Goal: Task Accomplishment & Management: Use online tool/utility

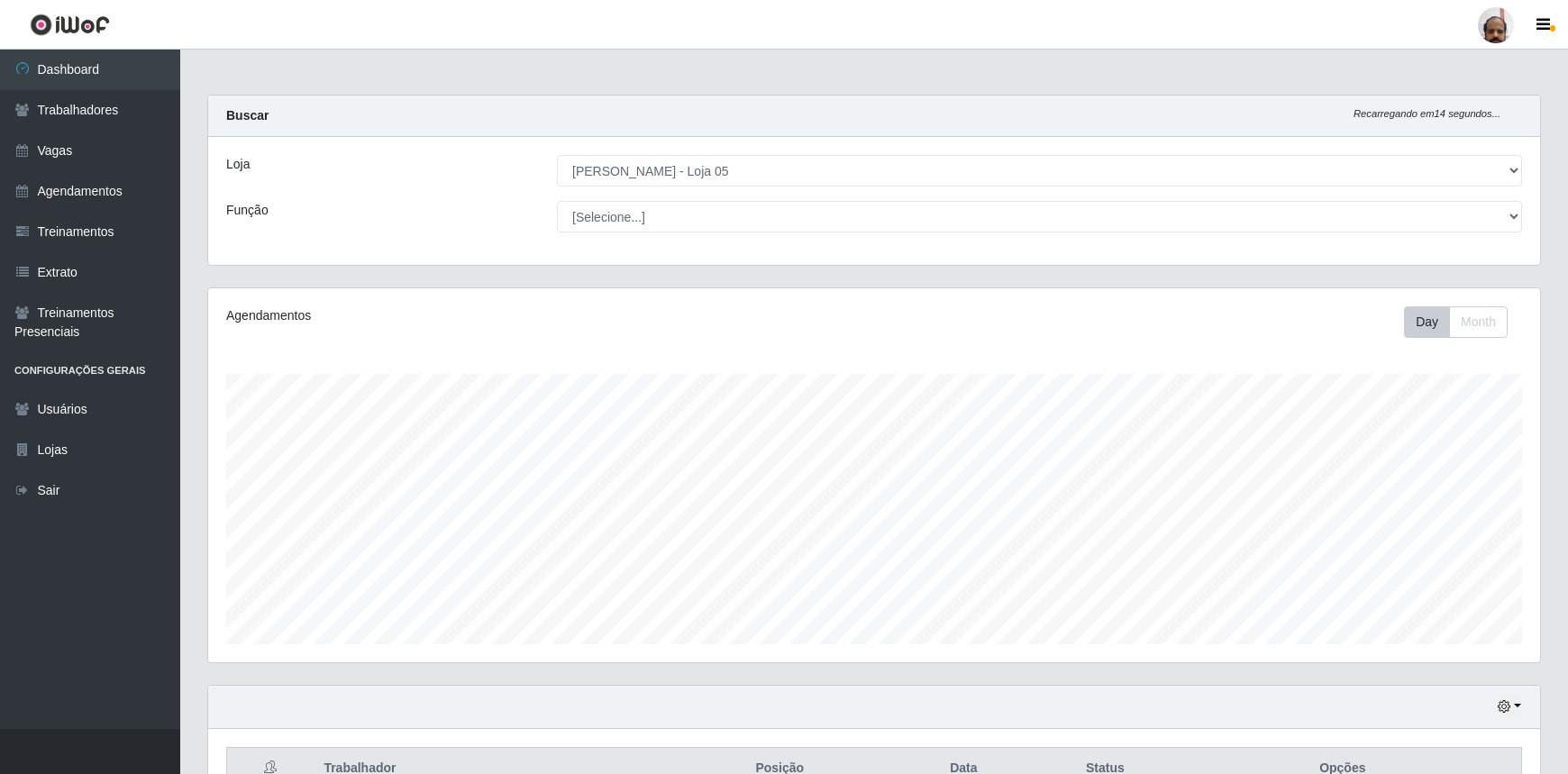
select select "252"
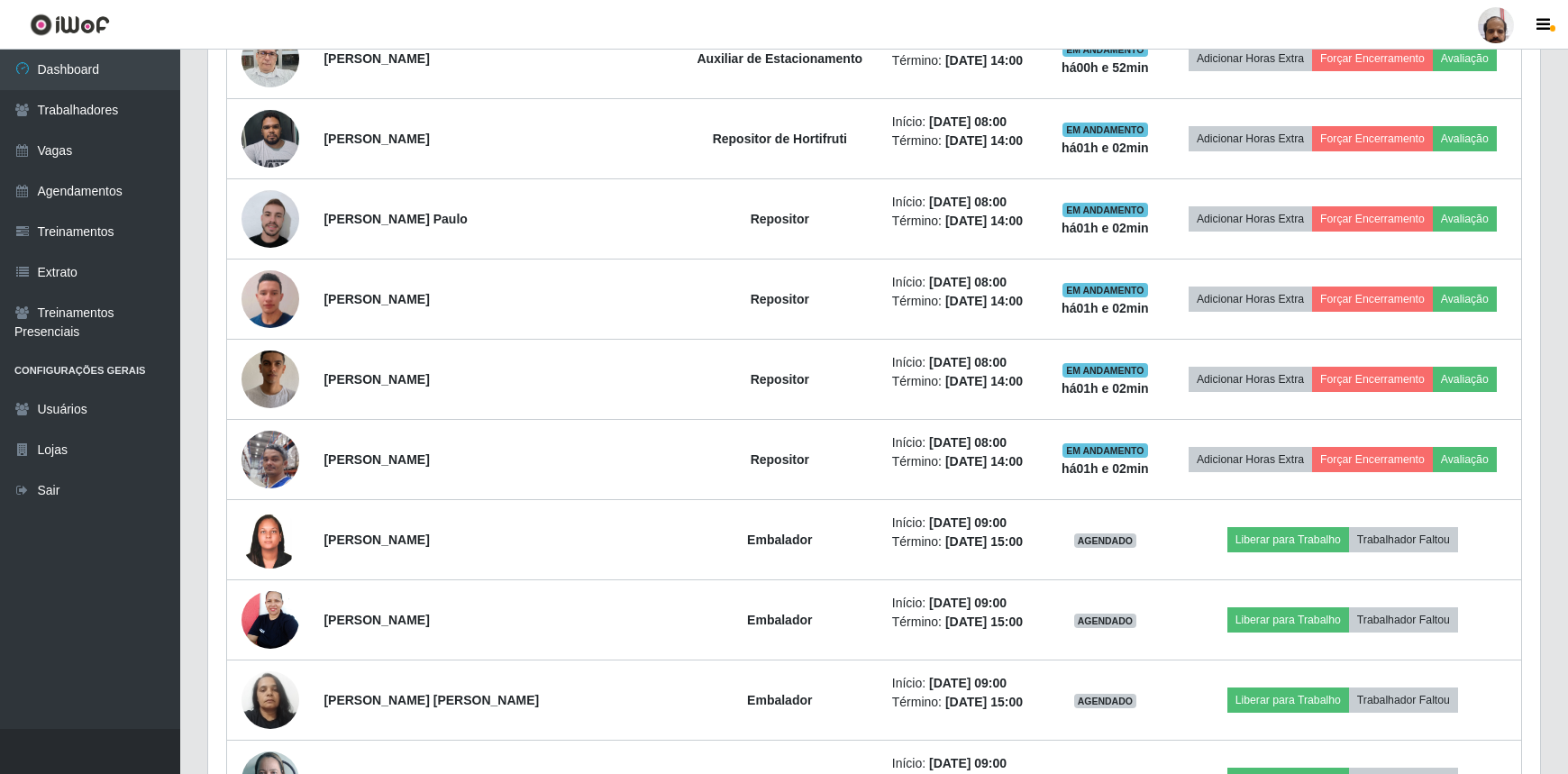
scroll to position [1574, 0]
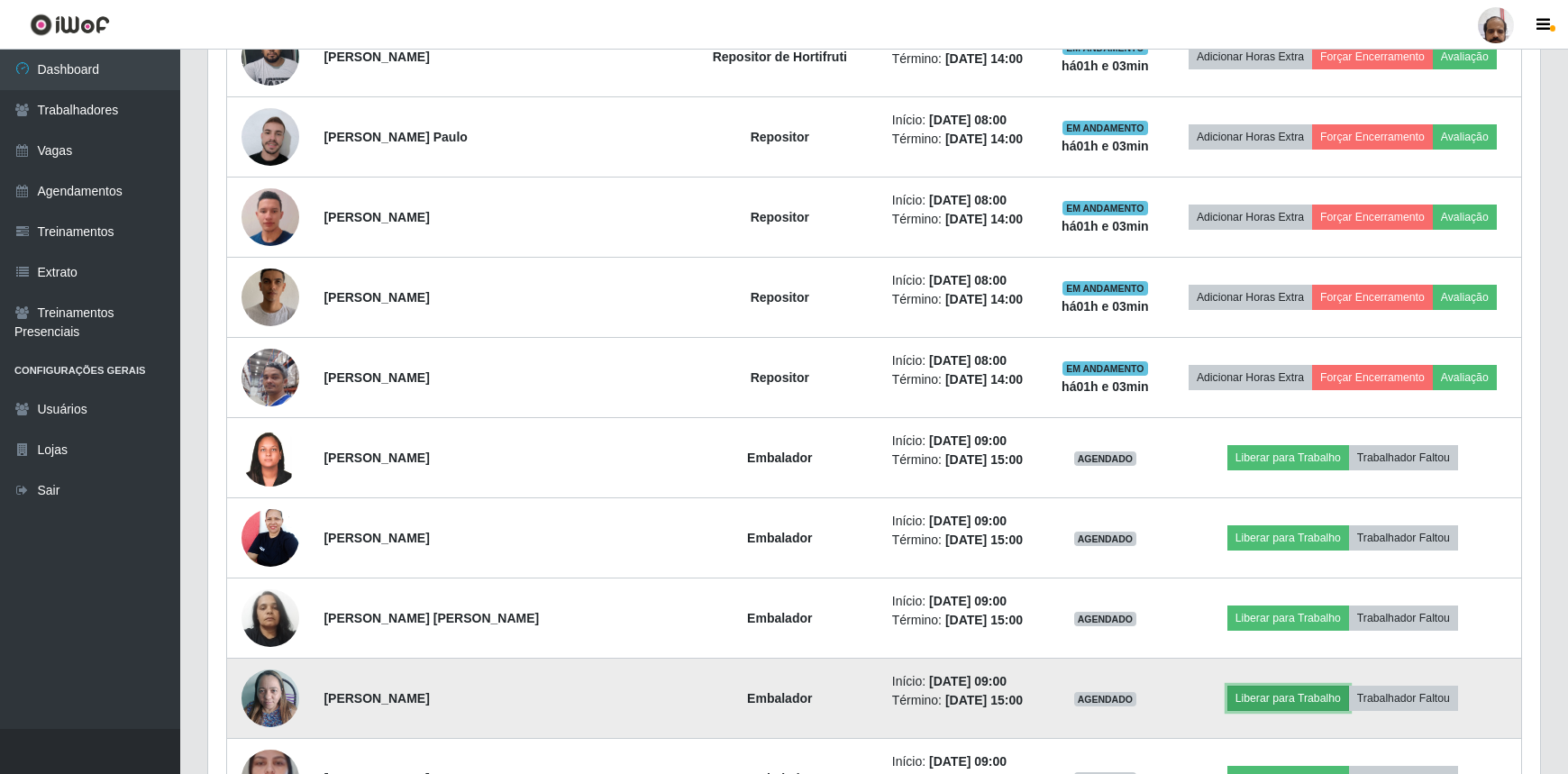
click at [1246, 687] on button "Liberar para Trabalho" at bounding box center [1287, 698] width 122 height 25
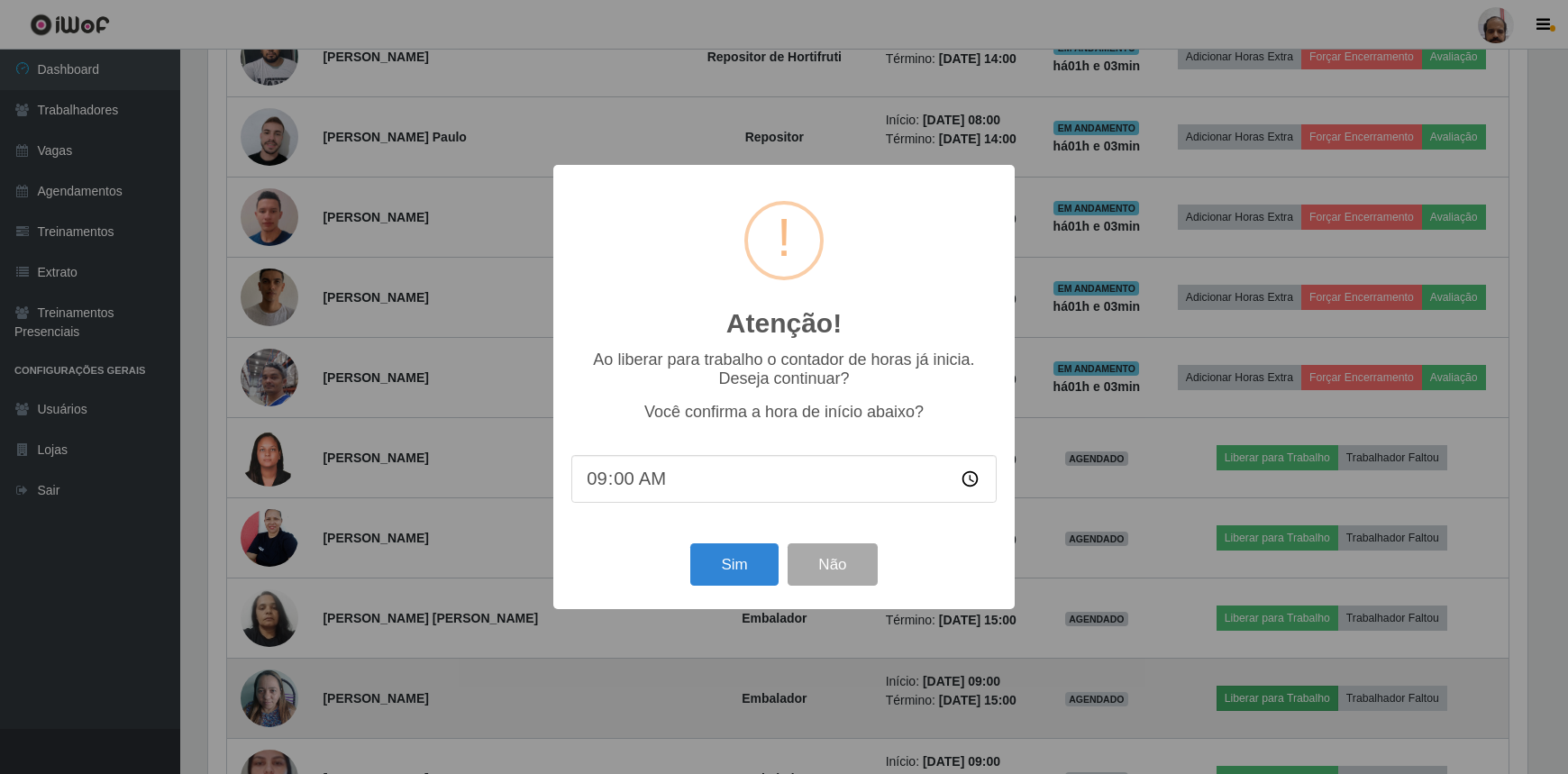
scroll to position [374, 1324]
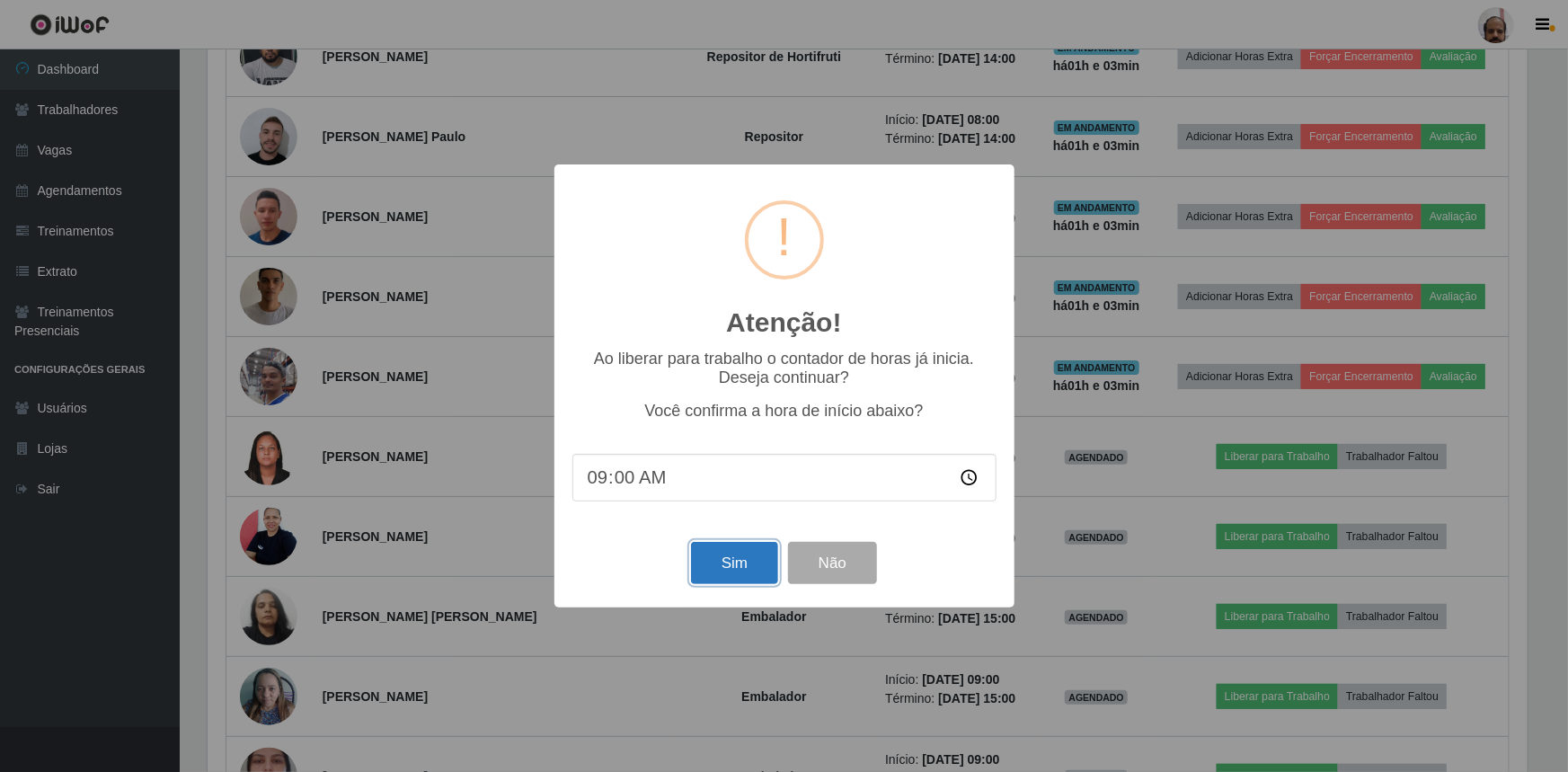
click at [744, 559] on button "Sim" at bounding box center [735, 562] width 87 height 42
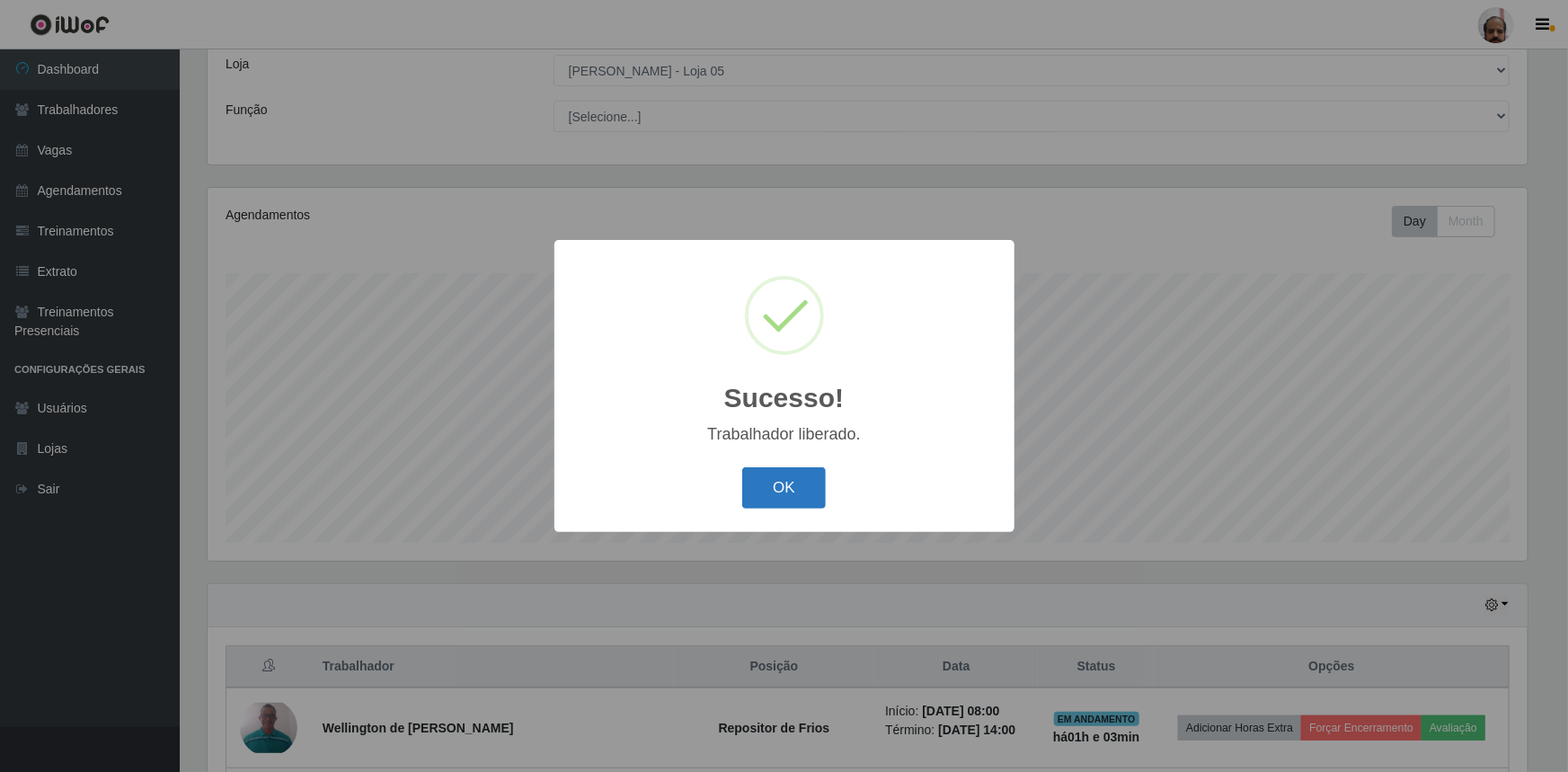
click at [798, 481] on button "OK" at bounding box center [784, 488] width 84 height 42
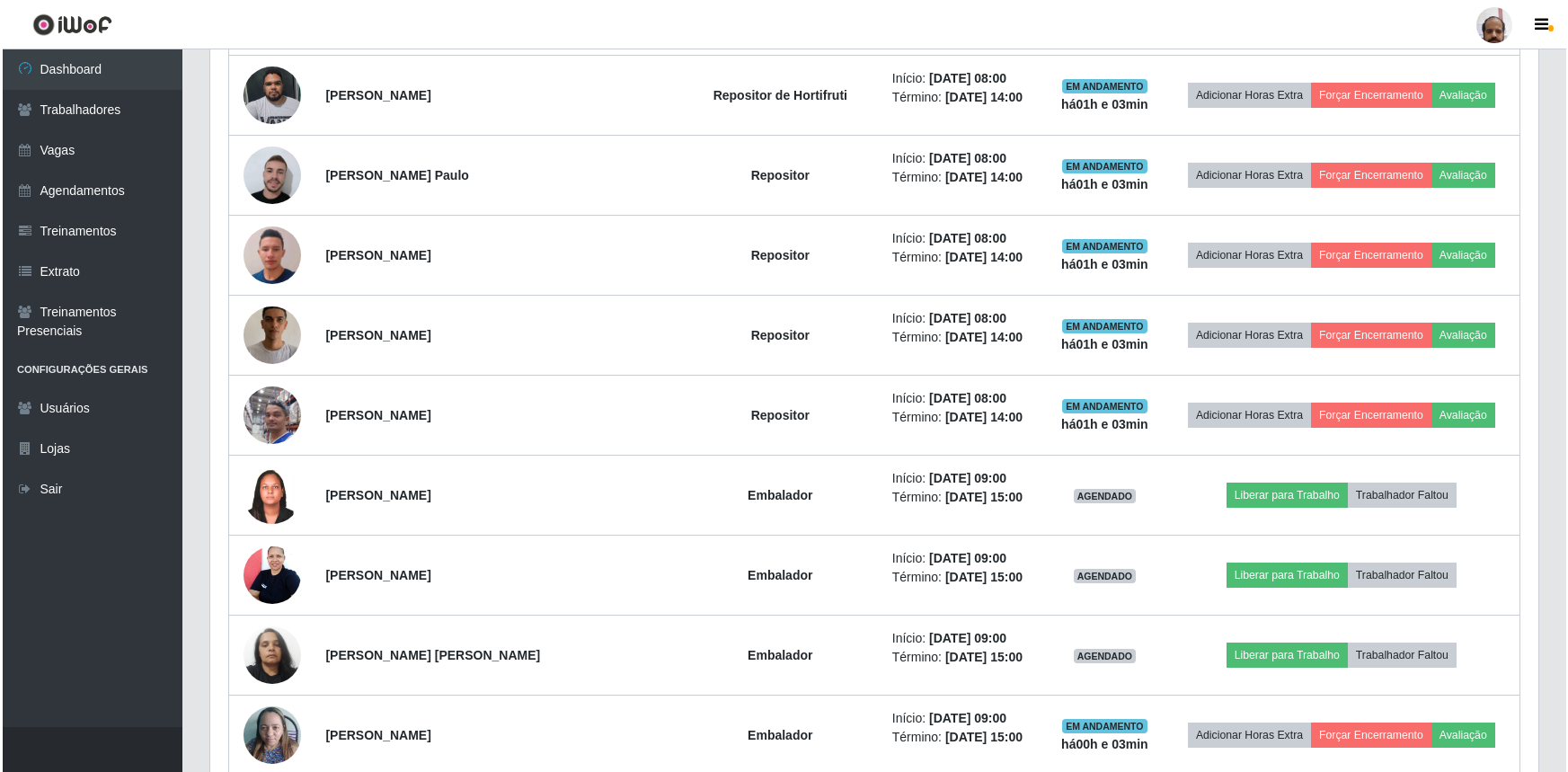
scroll to position [1570, 0]
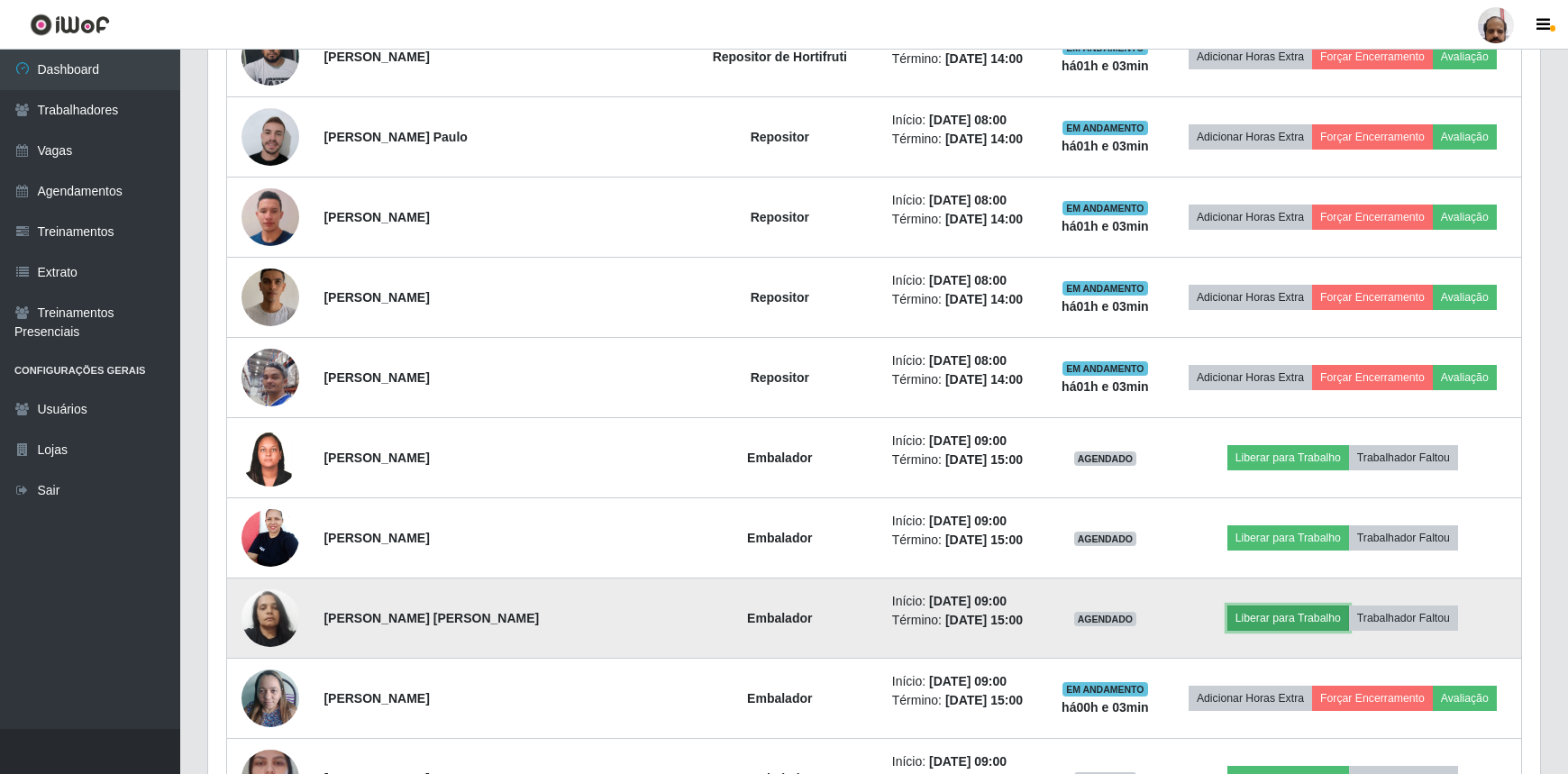
click at [1249, 614] on button "Liberar para Trabalho" at bounding box center [1287, 618] width 122 height 25
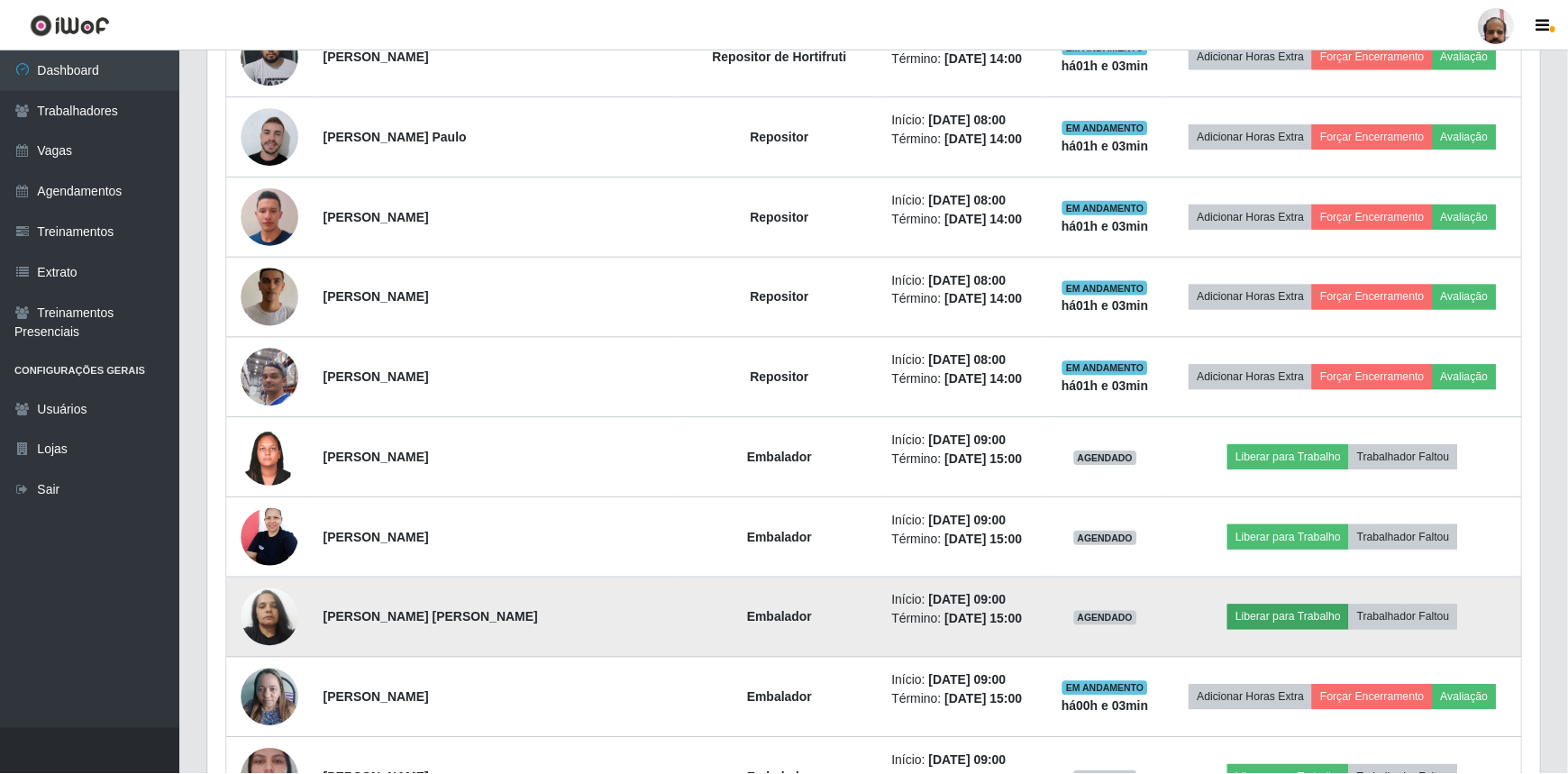
scroll to position [374, 1324]
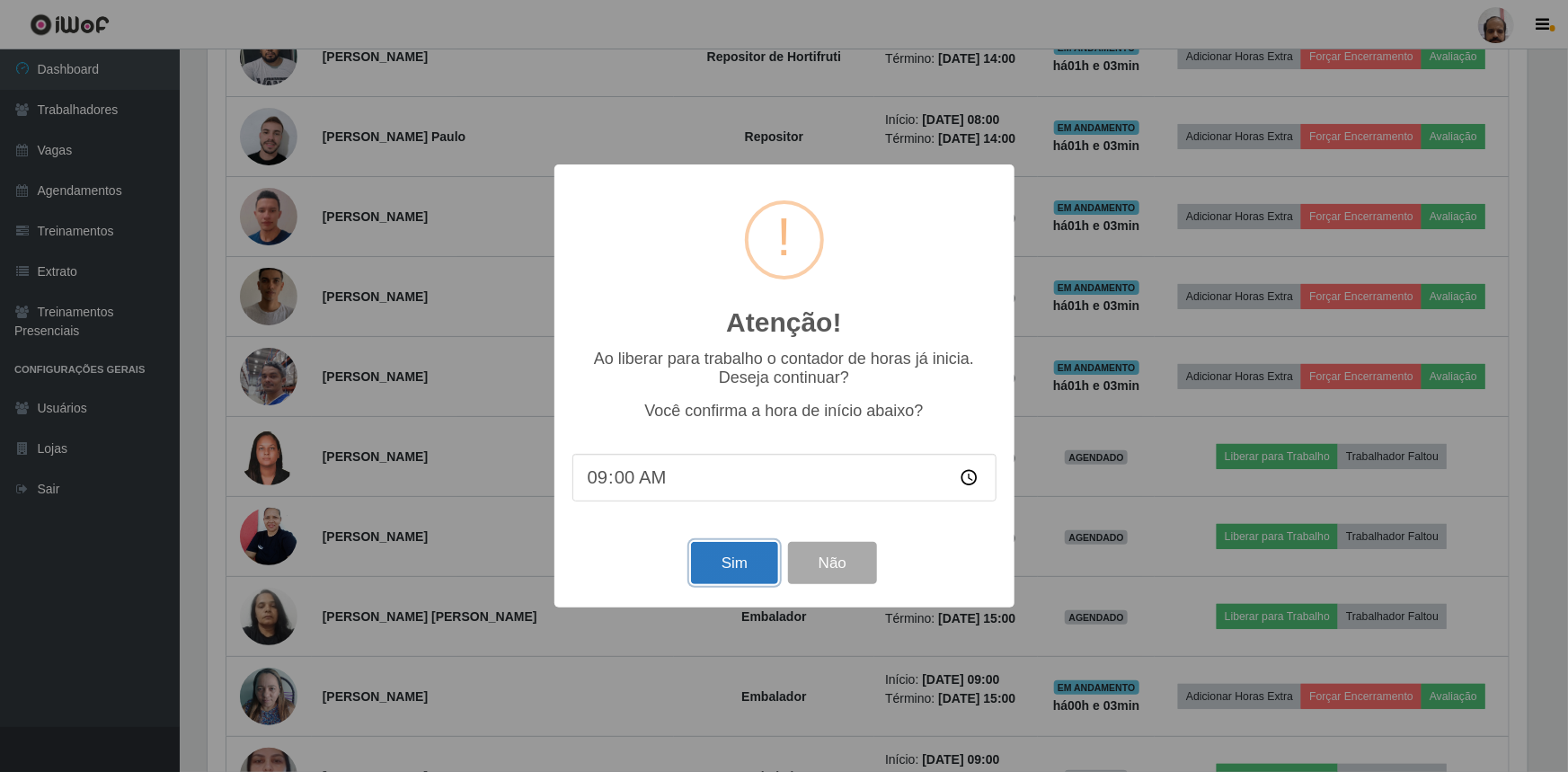
click at [749, 569] on button "Sim" at bounding box center [735, 562] width 87 height 42
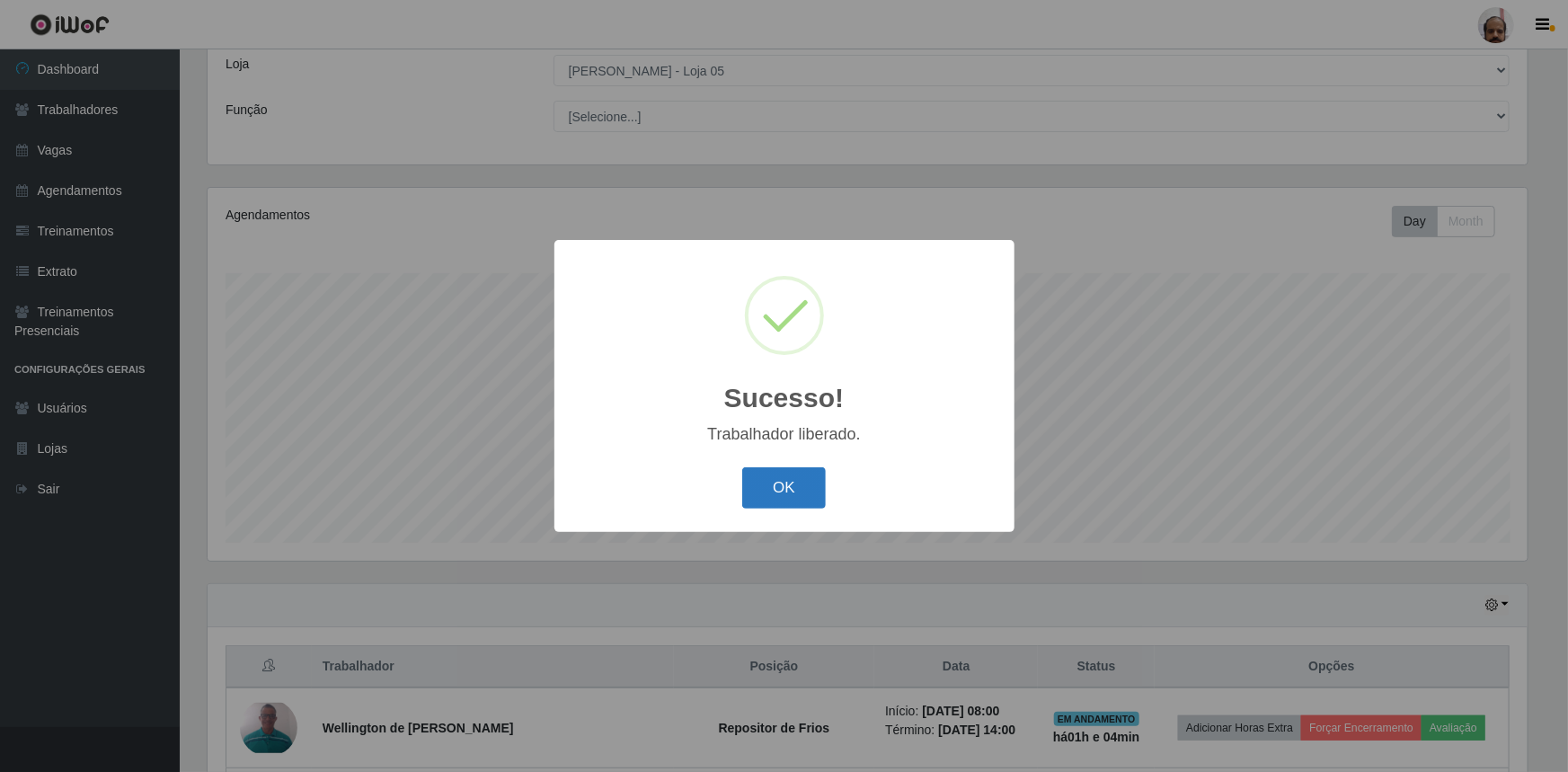
click at [813, 505] on button "OK" at bounding box center [784, 488] width 84 height 42
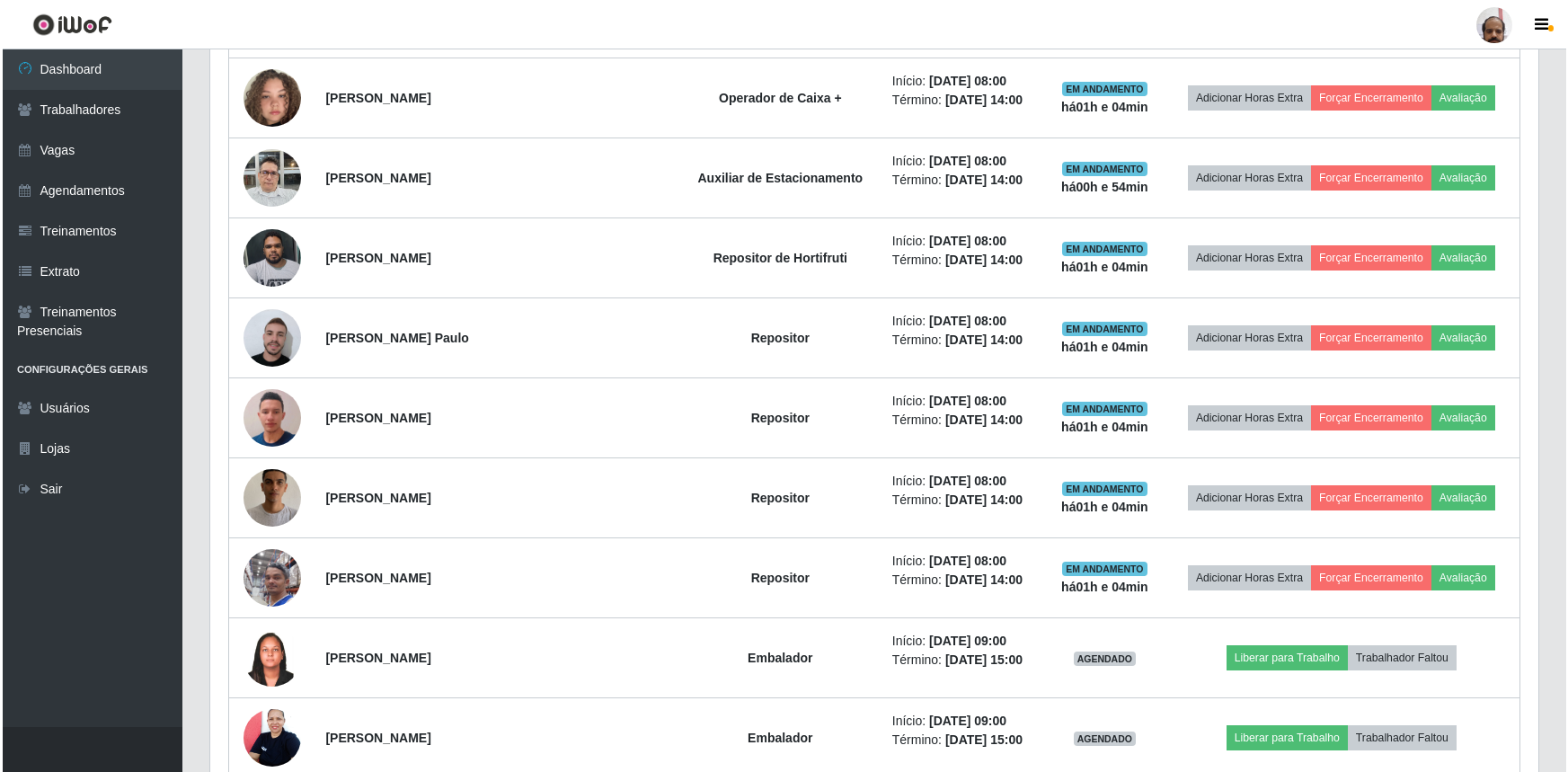
scroll to position [1407, 0]
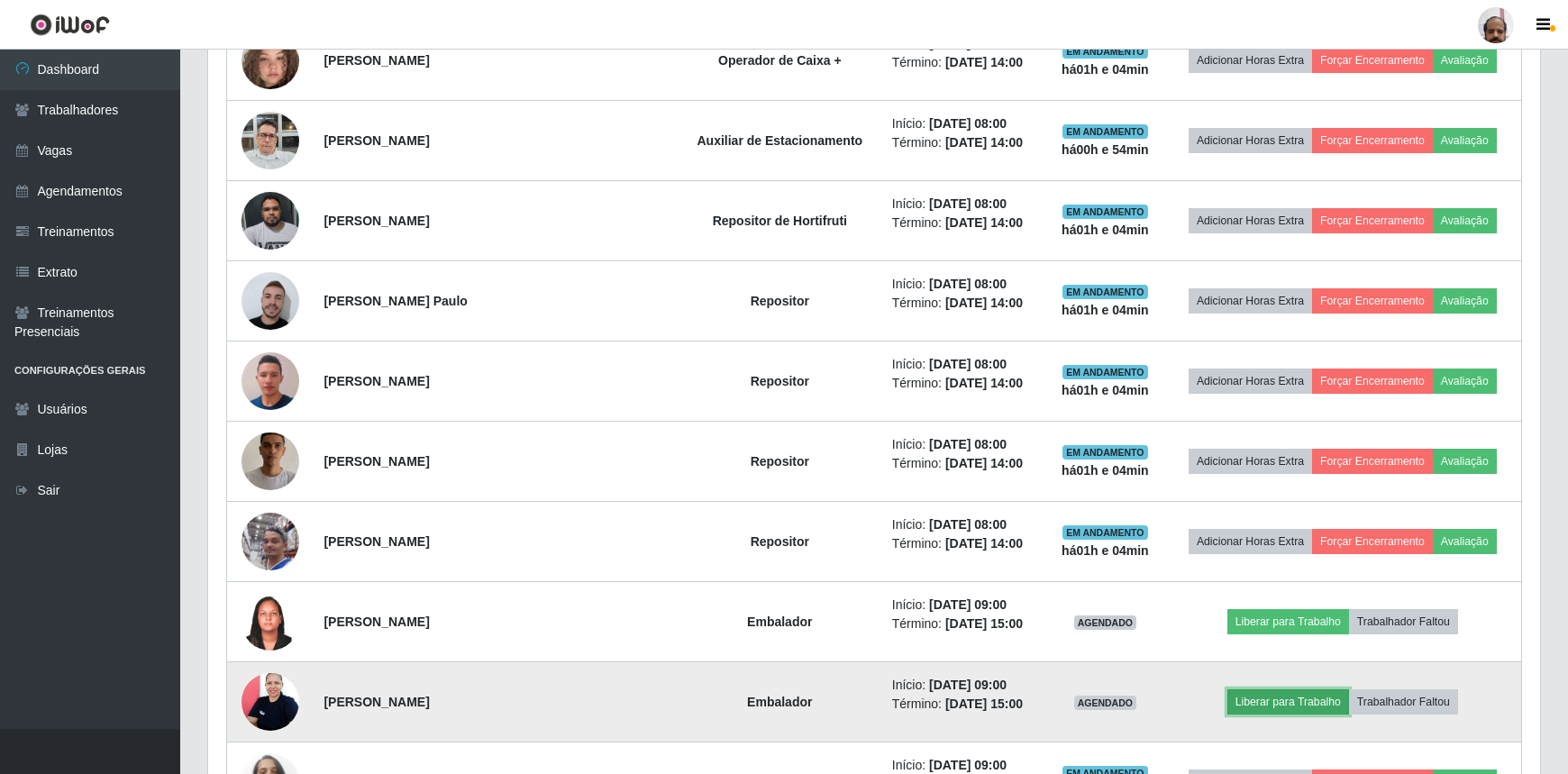
click at [1265, 692] on button "Liberar para Trabalho" at bounding box center [1287, 701] width 122 height 25
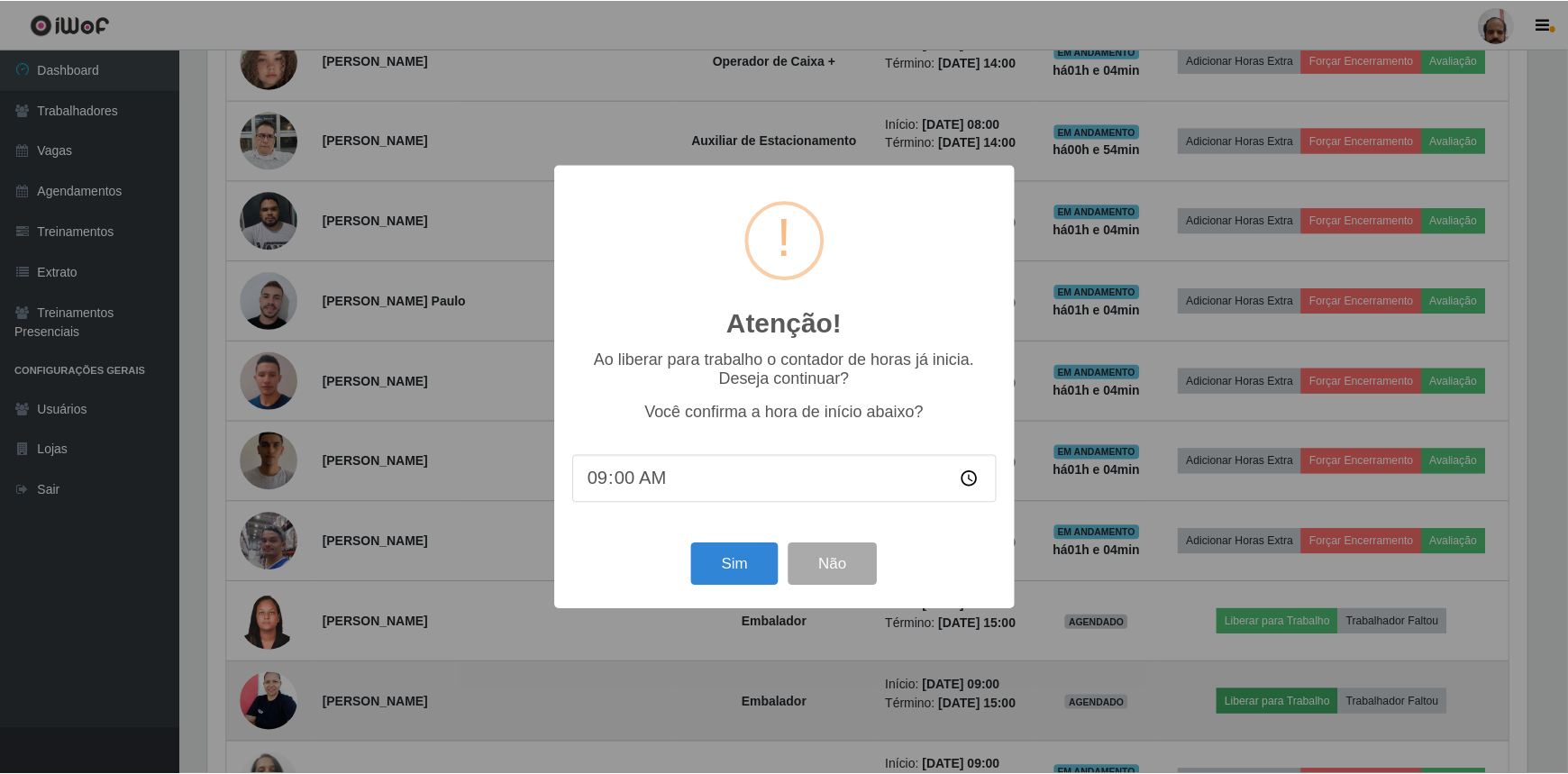
scroll to position [374, 1324]
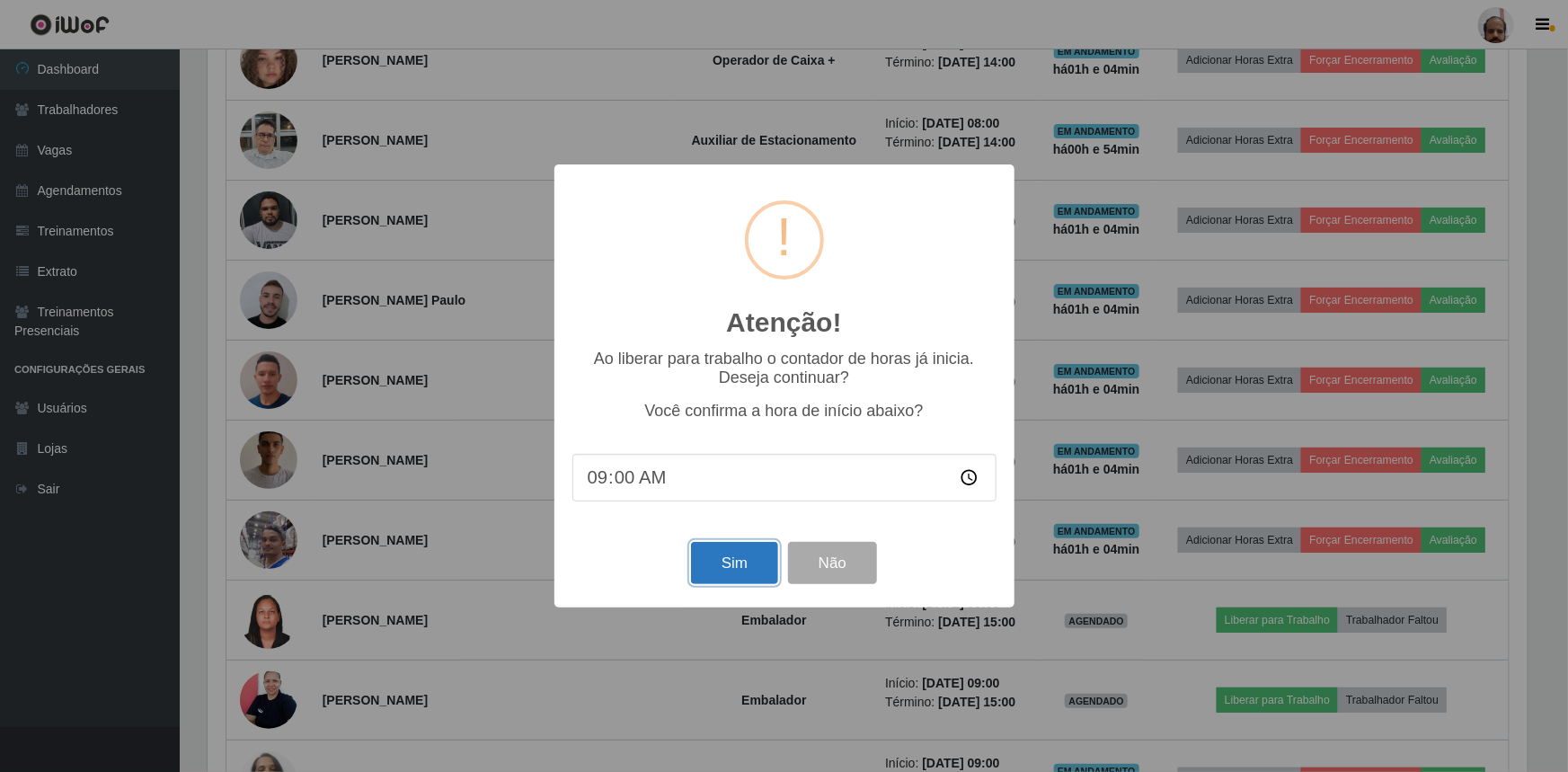
click at [755, 557] on button "Sim" at bounding box center [735, 562] width 87 height 42
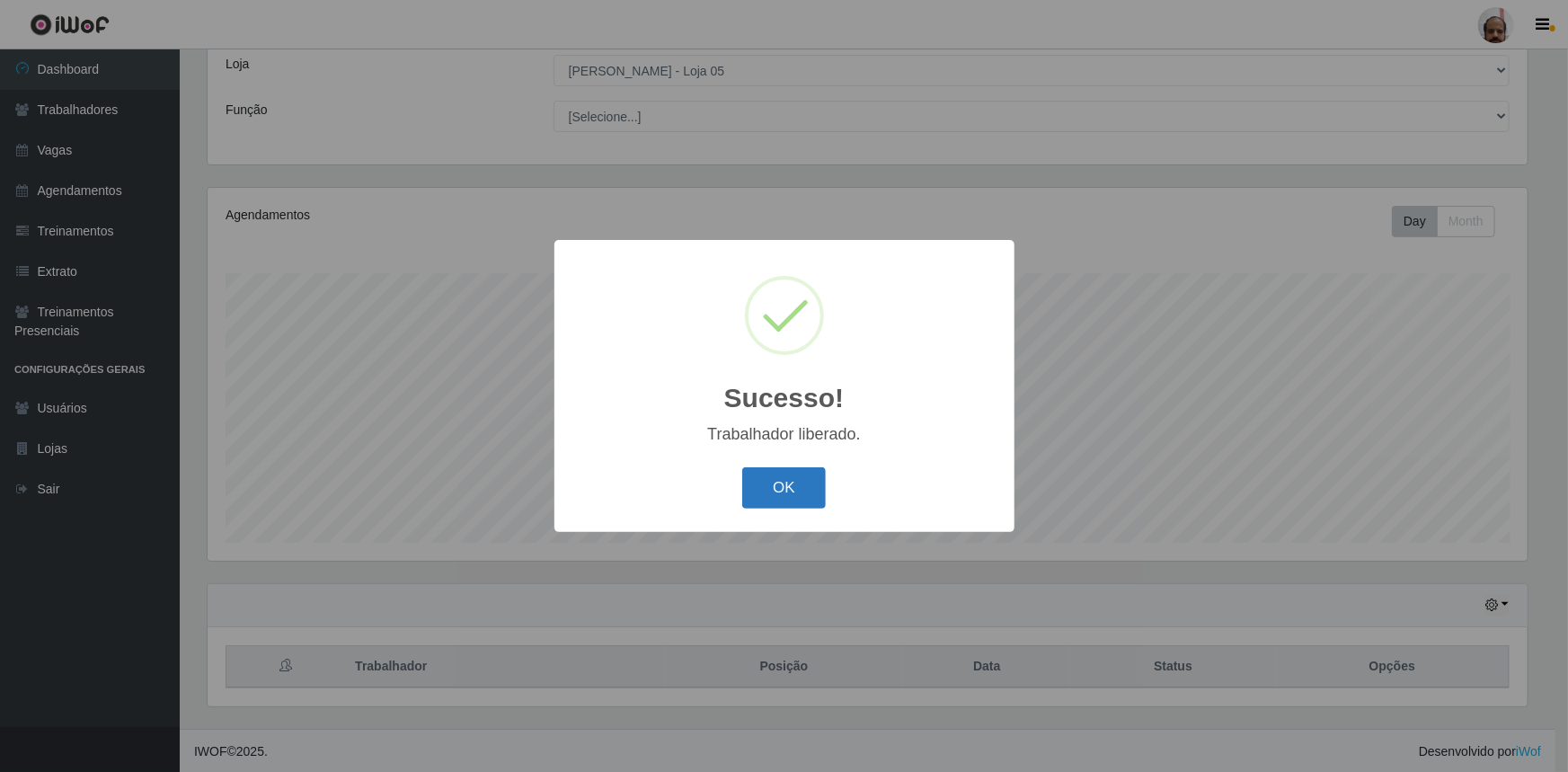
click at [787, 505] on button "OK" at bounding box center [784, 488] width 84 height 42
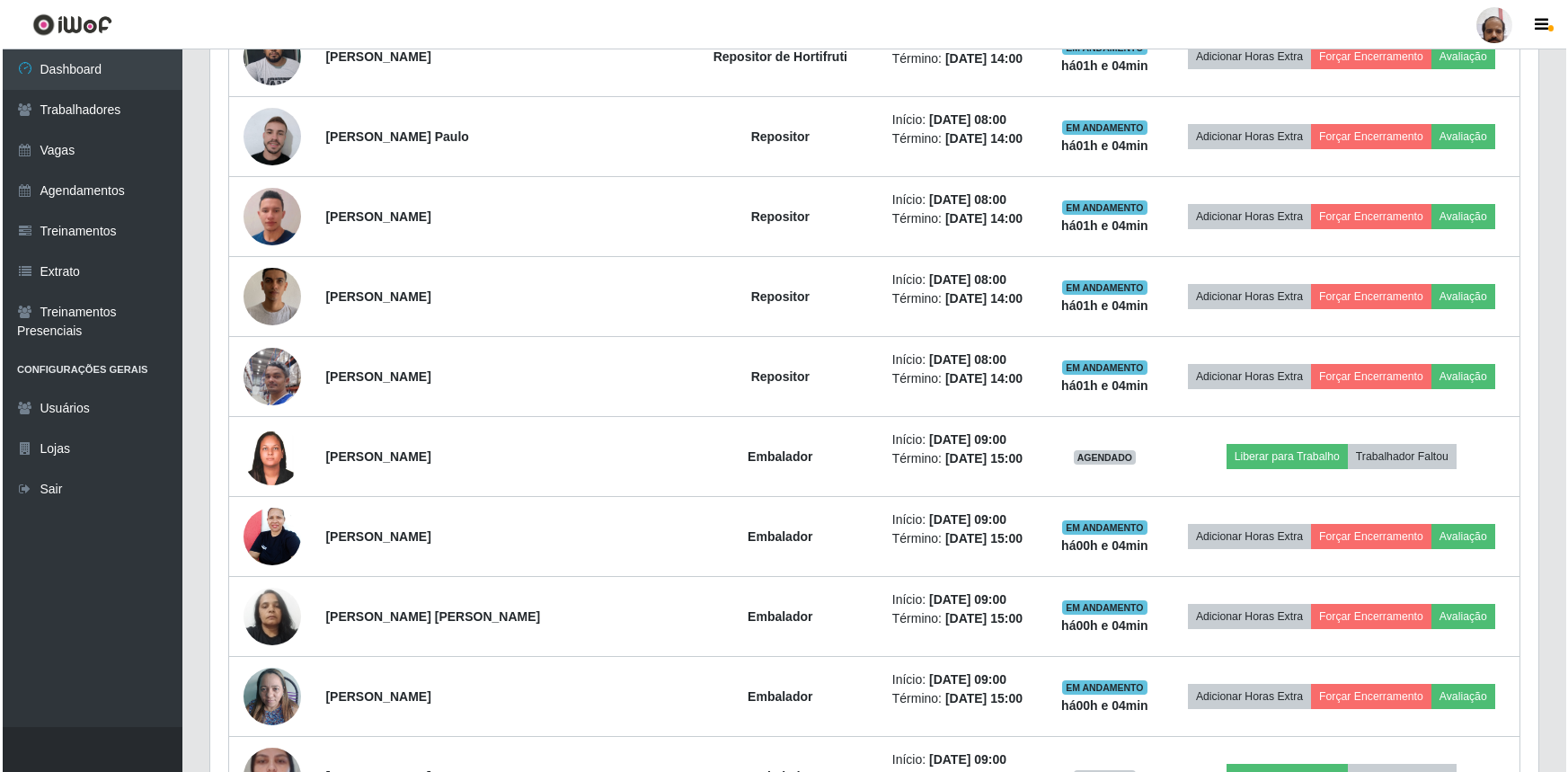
scroll to position [1652, 0]
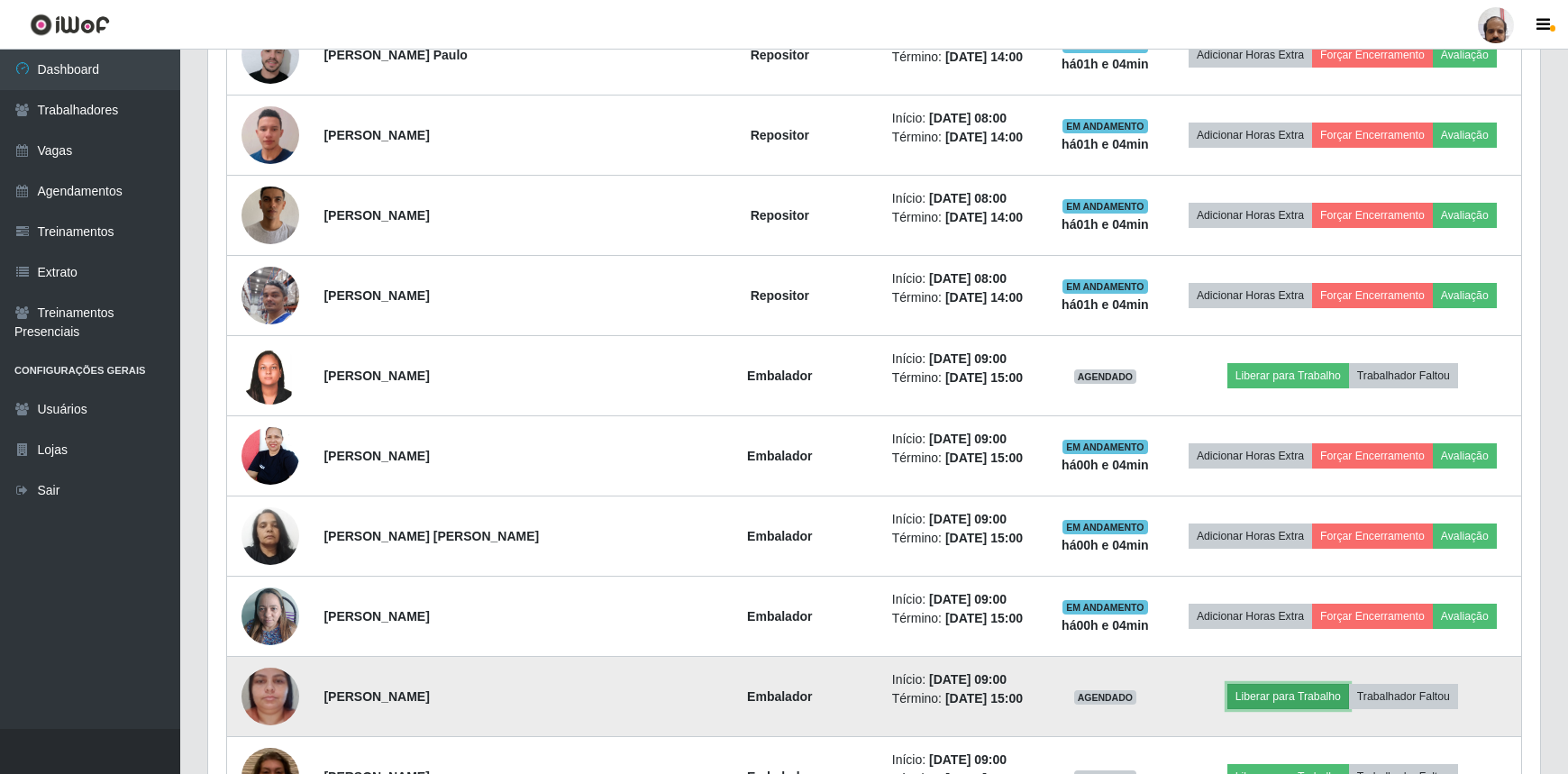
click at [1302, 697] on button "Liberar para Trabalho" at bounding box center [1287, 696] width 122 height 25
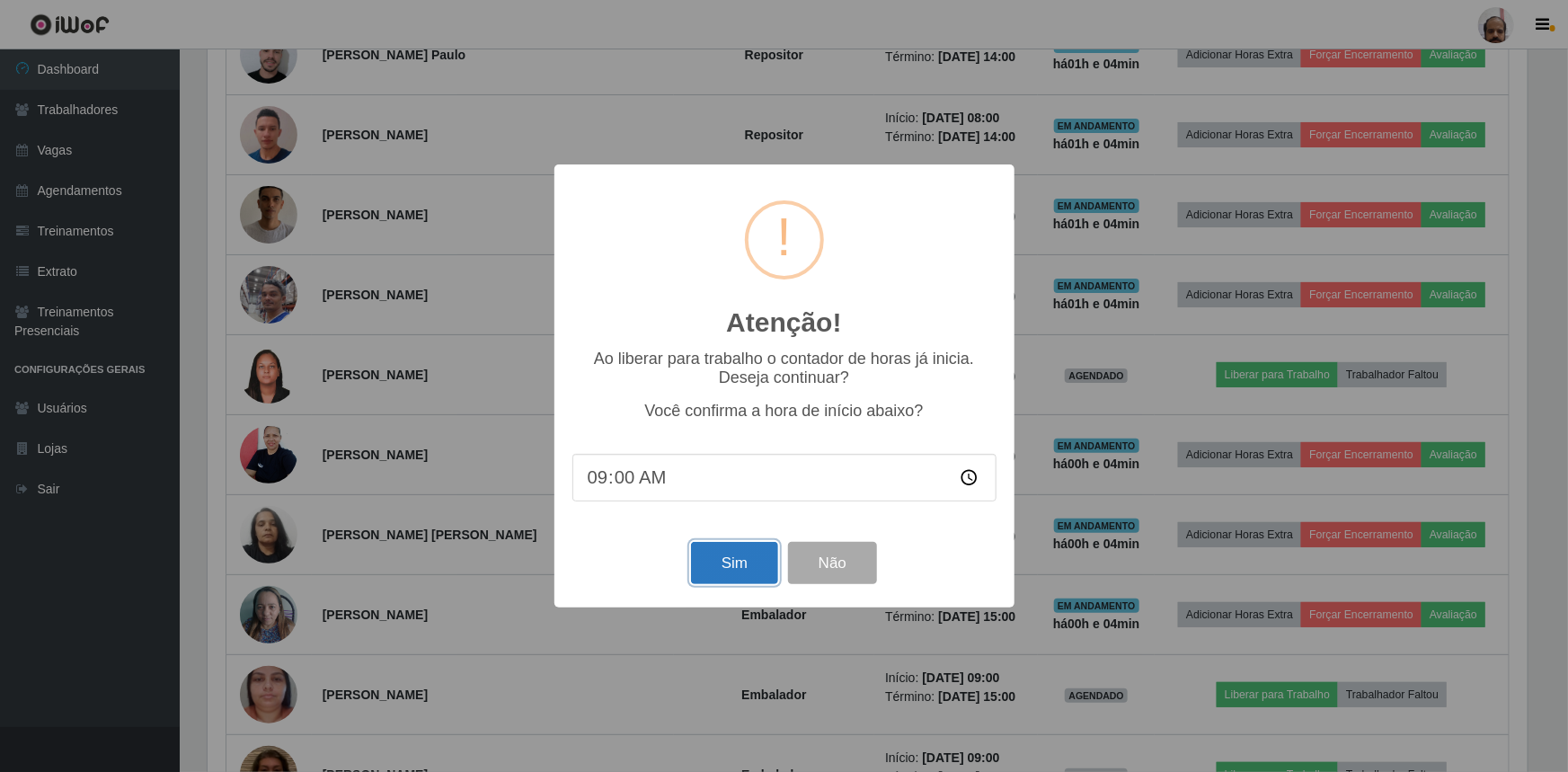
click at [740, 560] on button "Sim" at bounding box center [735, 562] width 87 height 42
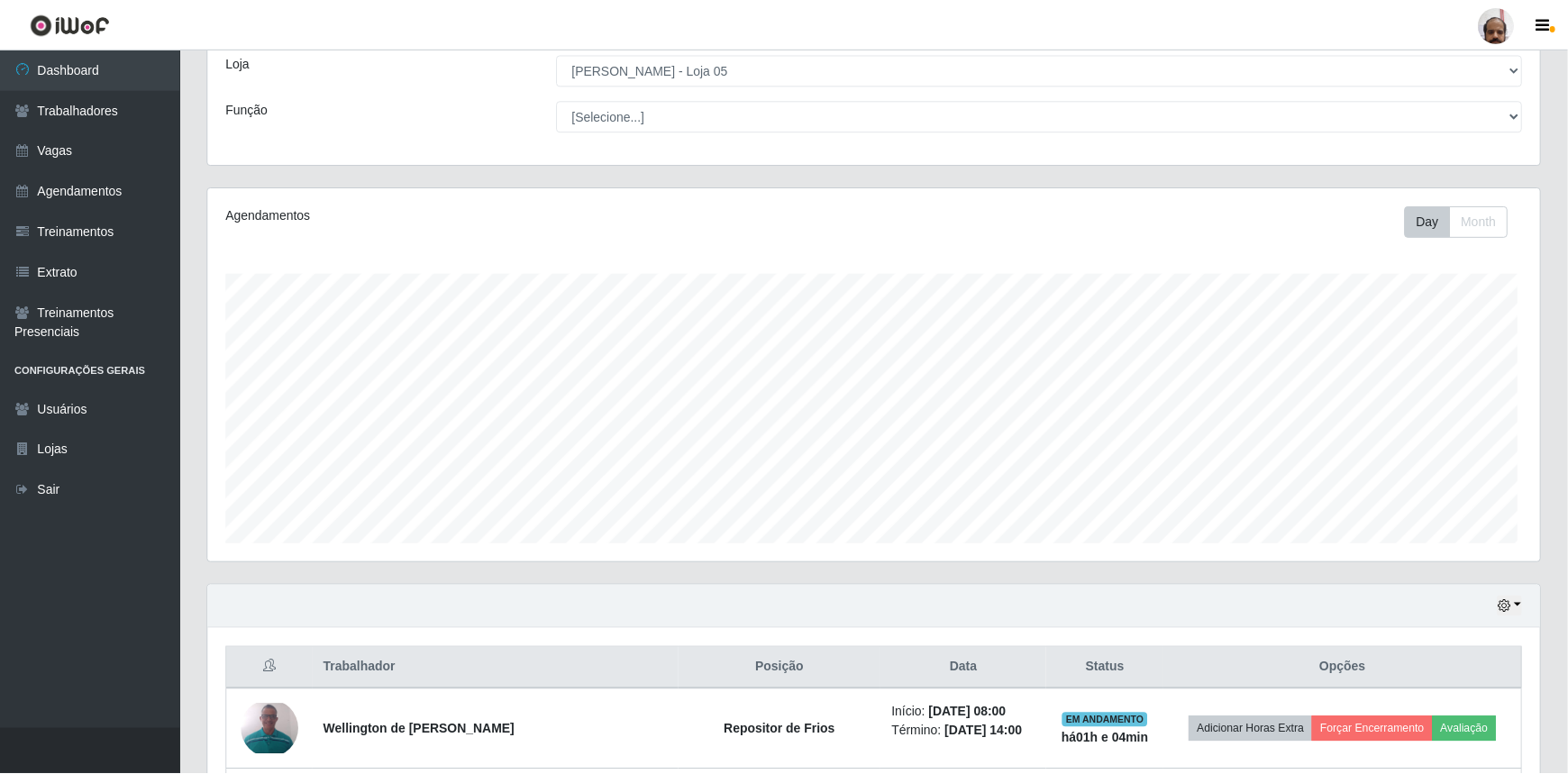
scroll to position [0, 0]
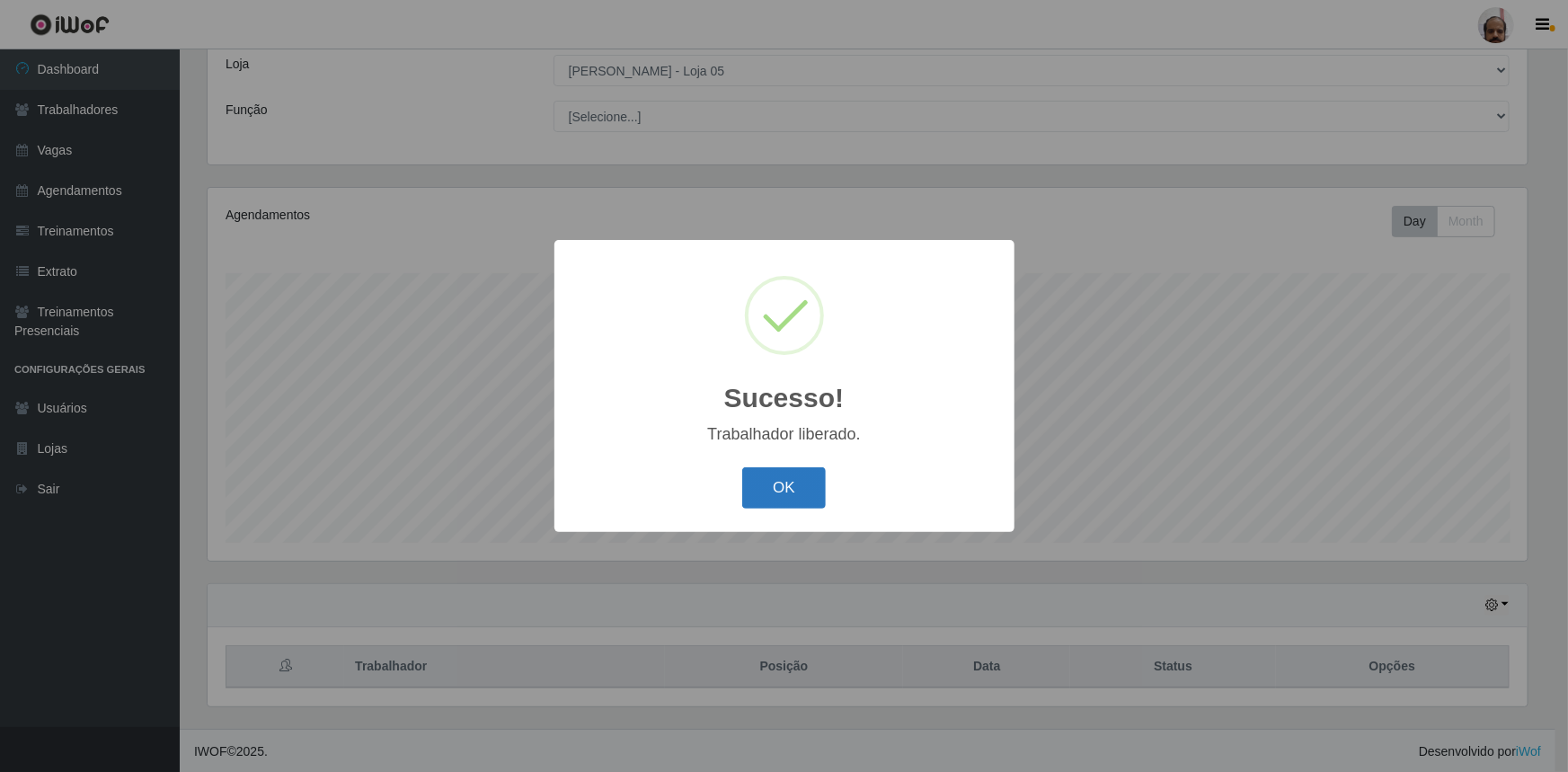
click at [778, 495] on button "OK" at bounding box center [784, 488] width 84 height 42
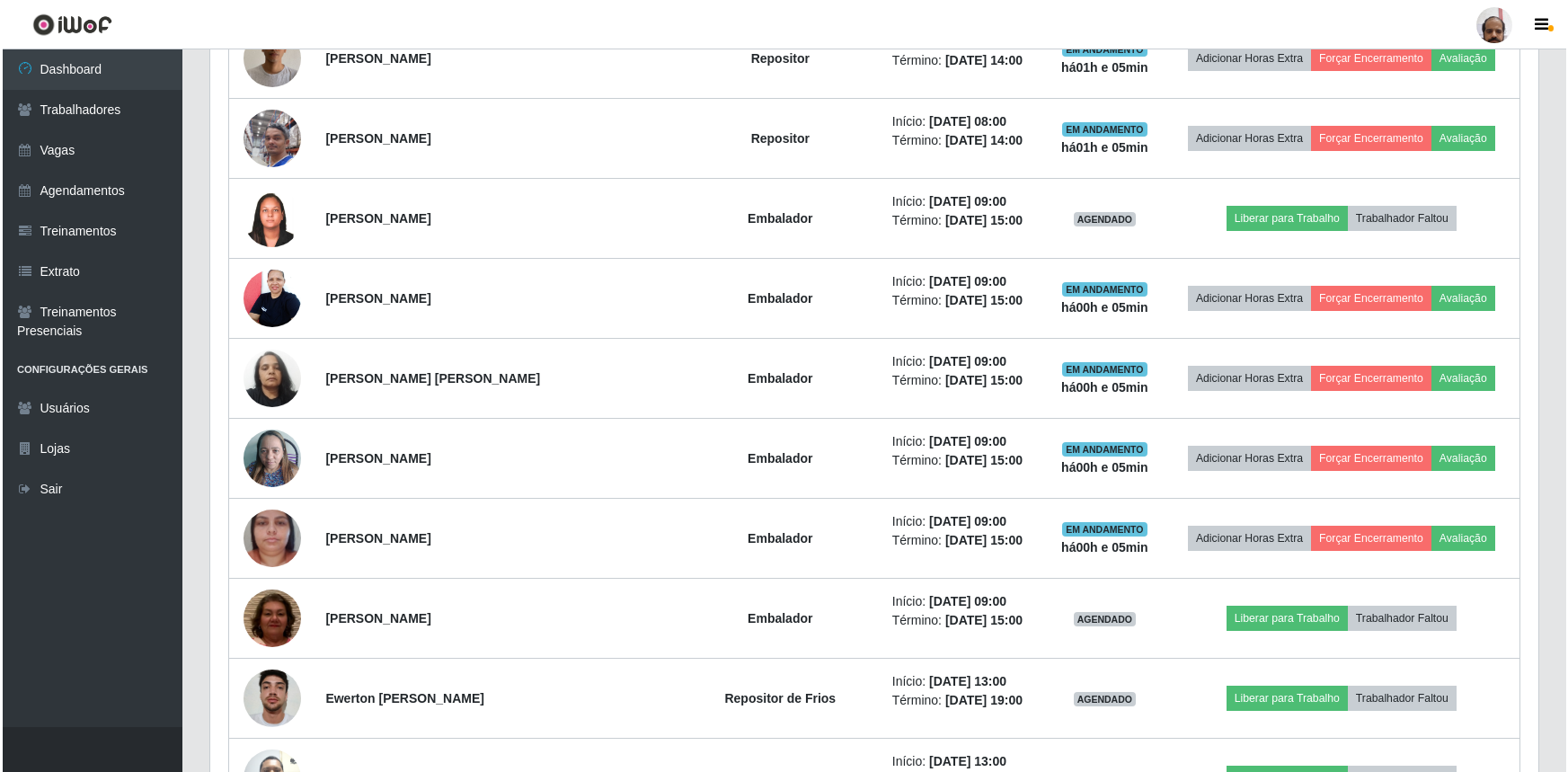
scroll to position [1815, 0]
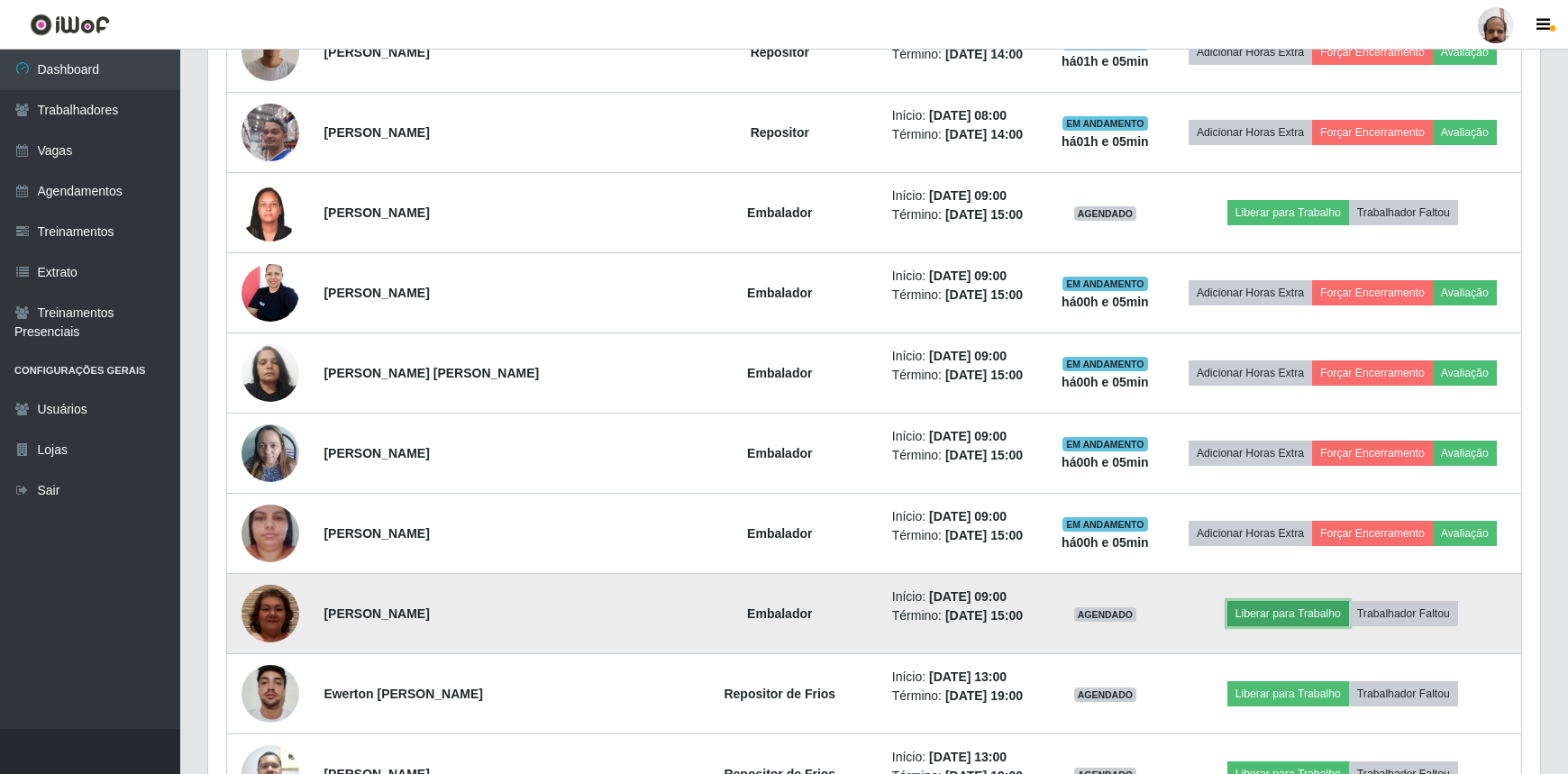
click at [1277, 607] on button "Liberar para Trabalho" at bounding box center [1287, 613] width 122 height 25
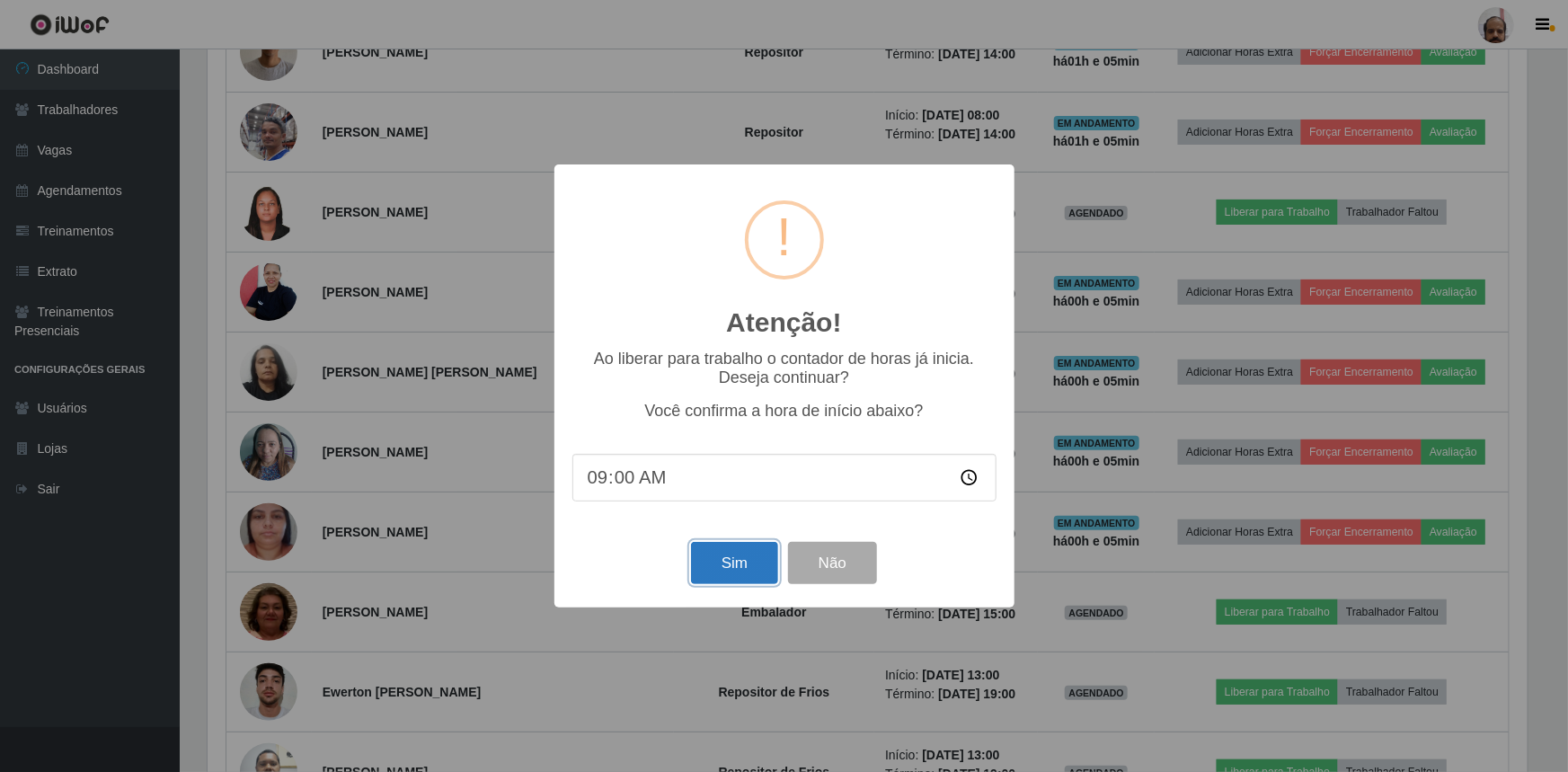
click at [740, 557] on button "Sim" at bounding box center [735, 562] width 87 height 42
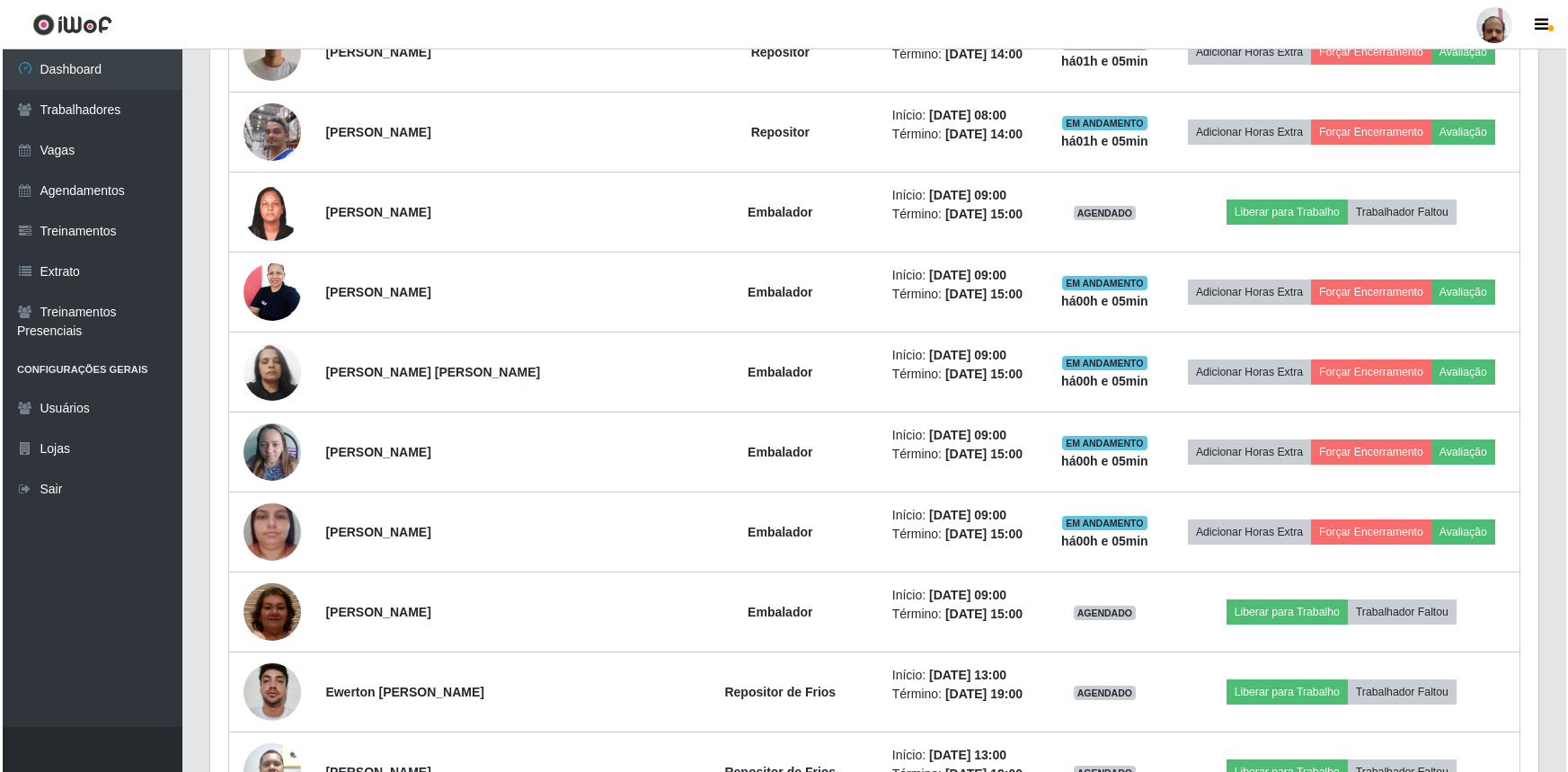
scroll to position [100, 0]
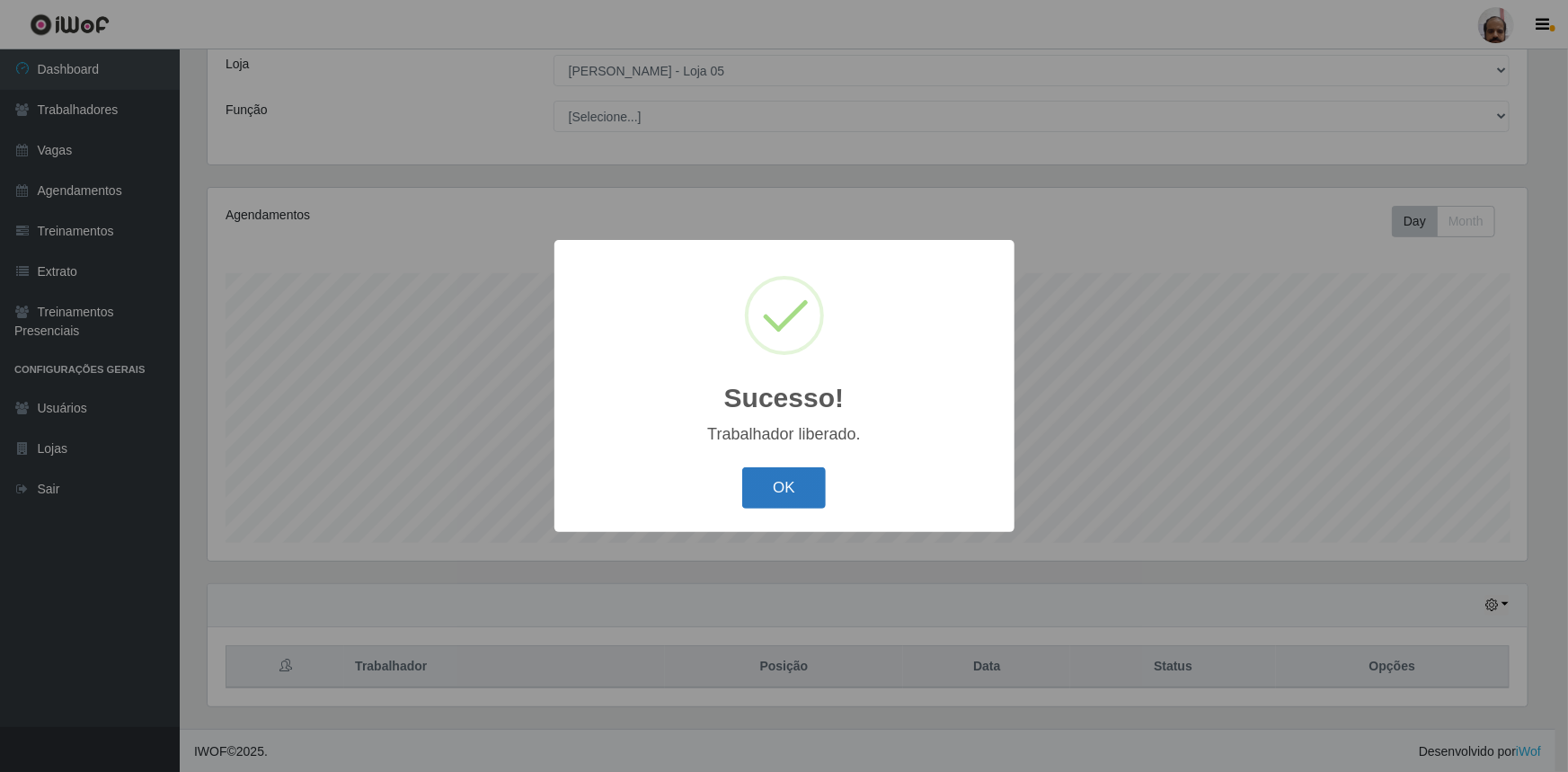
click at [784, 495] on button "OK" at bounding box center [784, 488] width 84 height 42
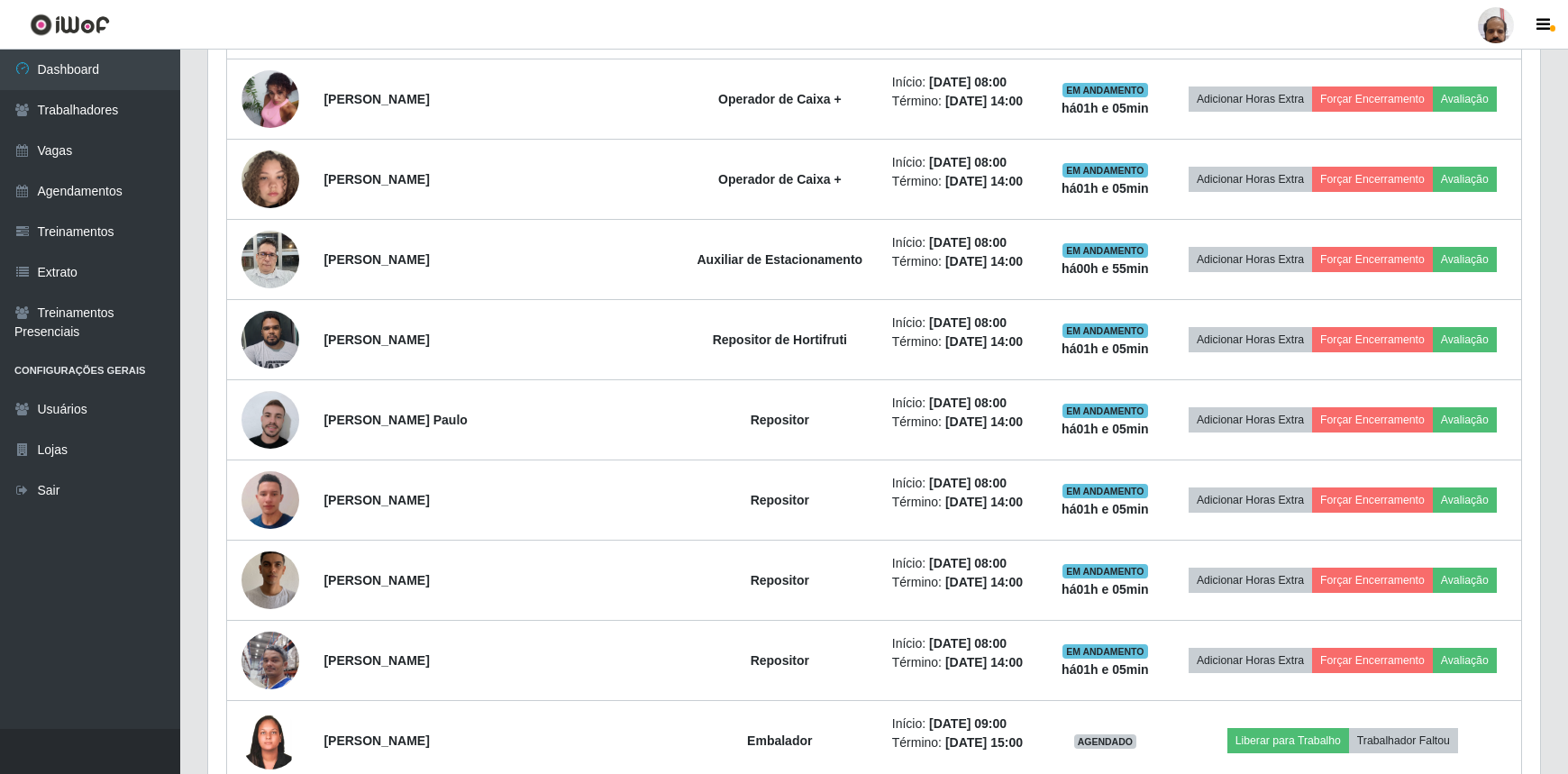
scroll to position [1164, 0]
